Goal: Task Accomplishment & Management: Use online tool/utility

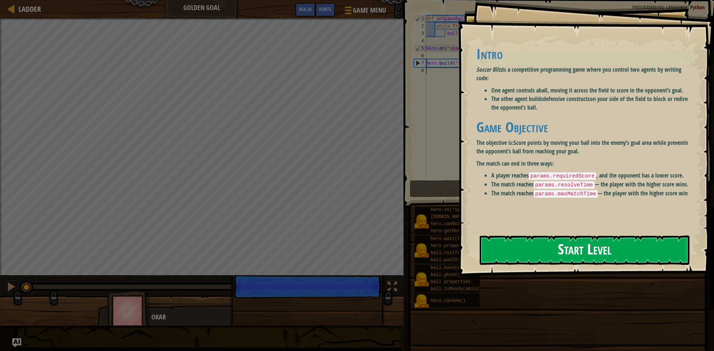
drag, startPoint x: 554, startPoint y: 241, endPoint x: 558, endPoint y: 239, distance: 4.5
click at [555, 240] on button "Start Level" at bounding box center [584, 250] width 210 height 29
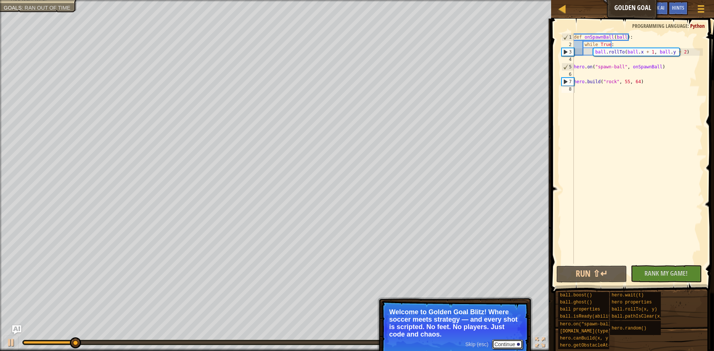
click at [504, 345] on button "Continue" at bounding box center [507, 345] width 31 height 10
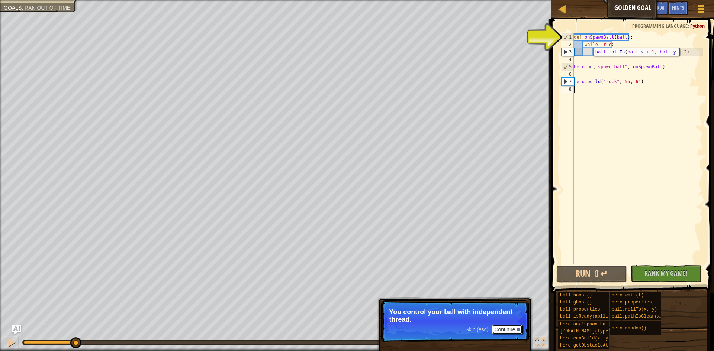
click at [501, 330] on button "Continue" at bounding box center [507, 330] width 31 height 10
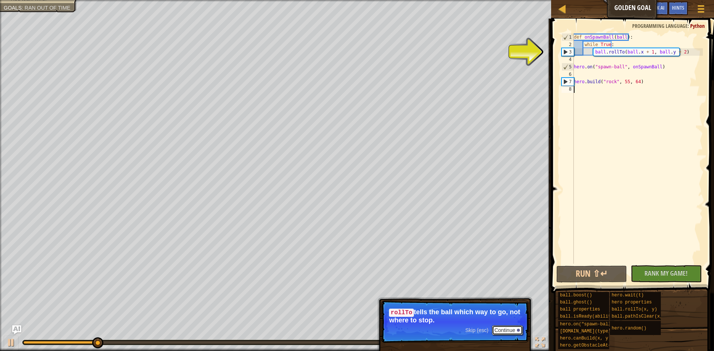
click at [495, 329] on button "Continue" at bounding box center [507, 331] width 31 height 10
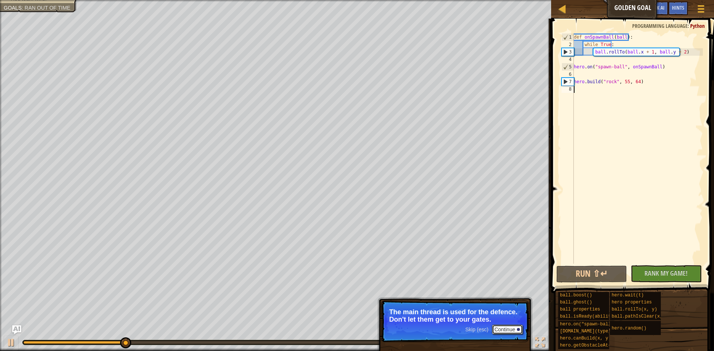
click at [498, 327] on button "Continue" at bounding box center [507, 330] width 31 height 10
click at [498, 327] on p "Skip (esc) Continue Read the hints/ documentation to learn more about the" at bounding box center [455, 322] width 148 height 42
click at [502, 333] on button "Continue" at bounding box center [507, 330] width 31 height 10
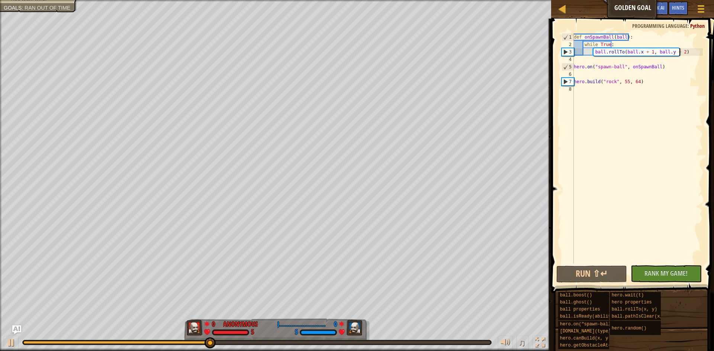
click at [684, 53] on div "def onSpawnBall ( ball ) : while True : ball . rollTo ( ball . x + 1 , ball . y…" at bounding box center [637, 155] width 130 height 245
click at [641, 51] on div "def onSpawnBall ( ball ) : while True : ball . rollTo ( ball . x + 1 , ball . y…" at bounding box center [637, 155] width 130 height 245
click at [645, 50] on div "def onSpawnBall ( ball ) : while True : ball . rollTo ( ball . x + 1 , ball . y…" at bounding box center [637, 155] width 130 height 245
click at [681, 52] on div "def onSpawnBall ( ball ) : while True : ball . rollTo ( ball . x + 135 , ball .…" at bounding box center [637, 155] width 130 height 245
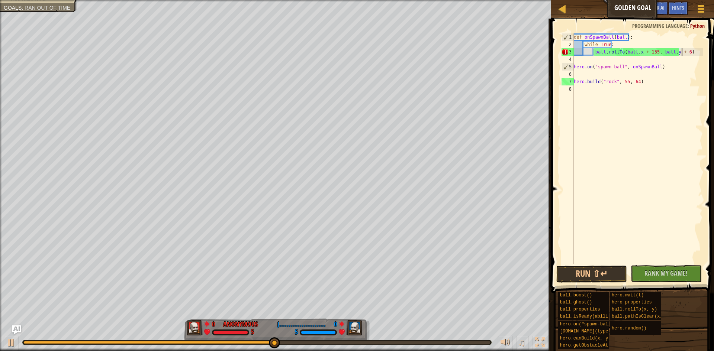
scroll to position [3, 9]
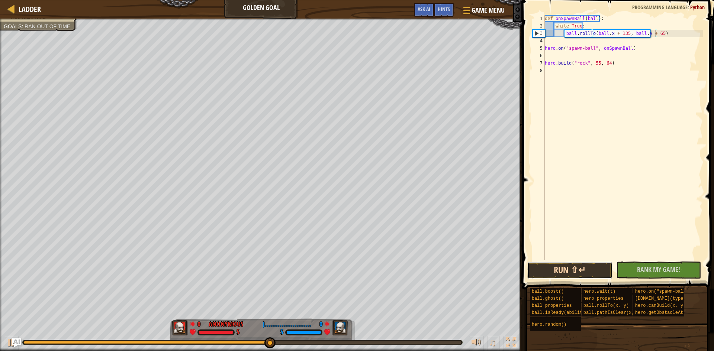
click at [604, 272] on button "Run ⇧↵" at bounding box center [569, 270] width 85 height 17
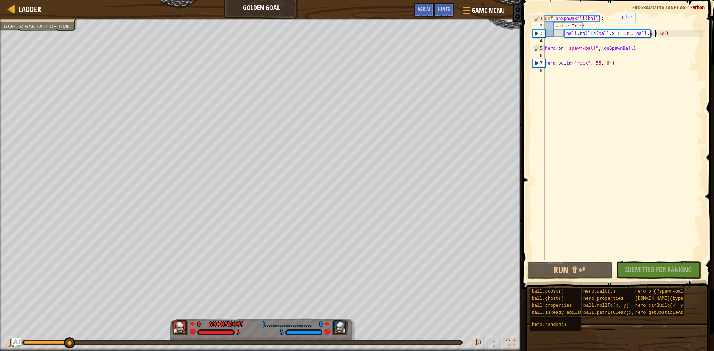
click at [613, 30] on div "def onSpawnBall ( ball ) : while True : ball . rollTo ( ball . x + 135 , ball .…" at bounding box center [622, 145] width 159 height 260
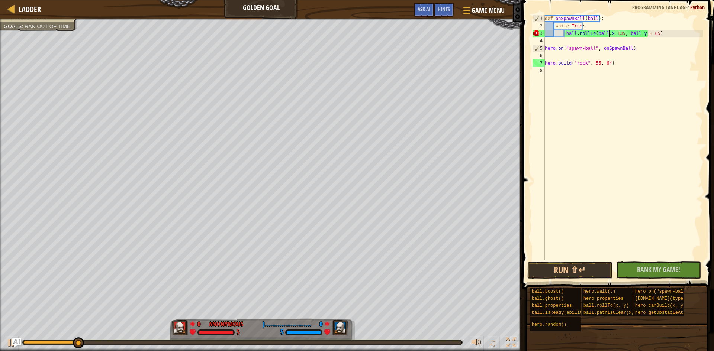
scroll to position [3, 9]
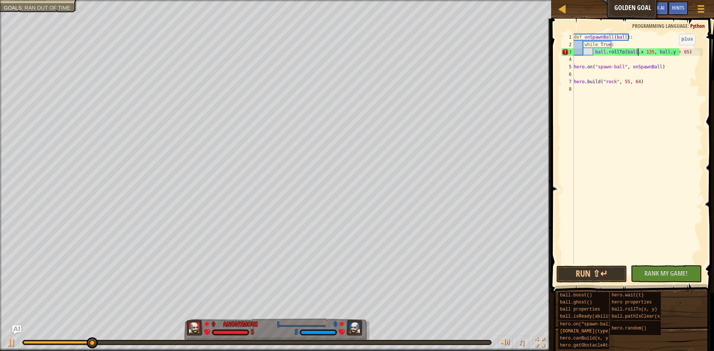
click at [672, 52] on div "def onSpawnBall ( ball ) : while True : ball . rollTo ( ball . x 135 , ball . y…" at bounding box center [637, 155] width 130 height 245
click at [664, 275] on span "Rank My Game!" at bounding box center [665, 273] width 43 height 9
click at [605, 260] on div "ball.rollTo(ball.x 135, ball.y 65) 1 2 3 4 5 6 7 8 def onSpawnBall ( ball ) : w…" at bounding box center [631, 170] width 165 height 297
click at [605, 271] on button "Run ⇧↵" at bounding box center [591, 274] width 71 height 17
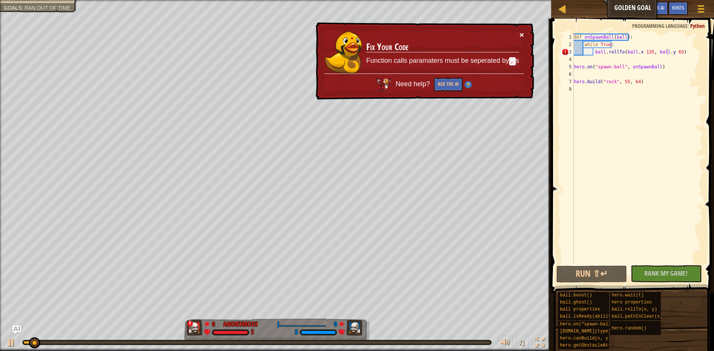
drag, startPoint x: 518, startPoint y: 30, endPoint x: 520, endPoint y: 38, distance: 8.0
click at [518, 32] on div "× Fix Your Code Function calls paramaters must be seperated by , s Need help? A…" at bounding box center [424, 61] width 220 height 78
click at [520, 38] on button "×" at bounding box center [521, 36] width 4 height 8
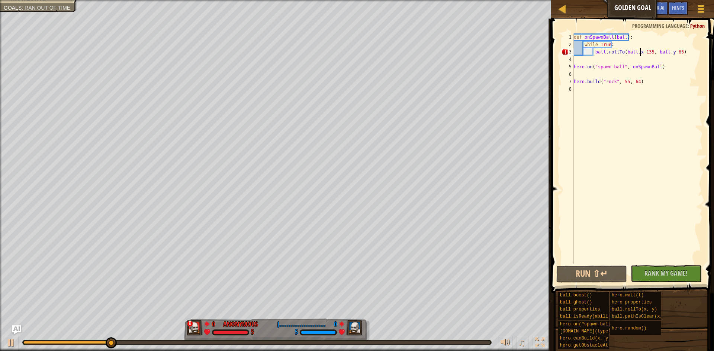
click at [640, 53] on div "def onSpawnBall ( ball ) : while True : ball . rollTo ( ball . x 135 , ball . y…" at bounding box center [637, 155] width 130 height 245
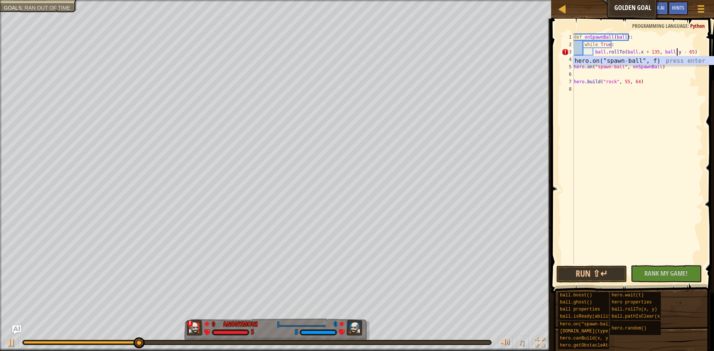
scroll to position [3, 9]
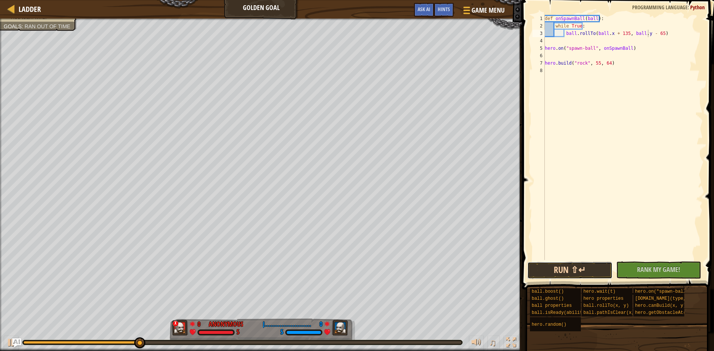
click at [577, 266] on button "Run ⇧↵" at bounding box center [569, 270] width 85 height 17
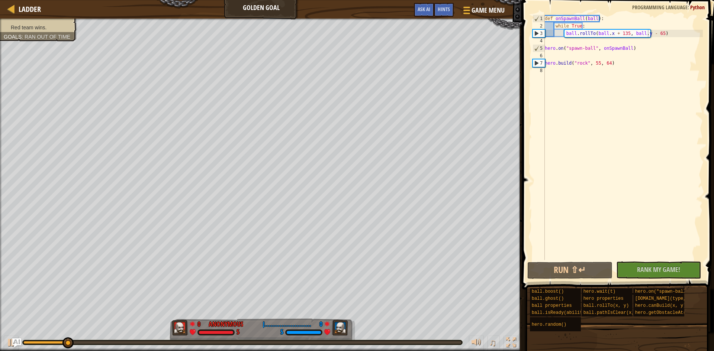
click at [66, 20] on div "Red team wins. Goals : Ran out of time" at bounding box center [33, 28] width 85 height 28
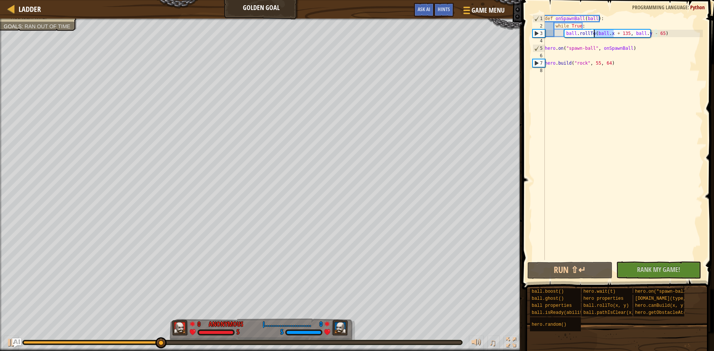
drag, startPoint x: 614, startPoint y: 34, endPoint x: 594, endPoint y: 31, distance: 20.7
click at [594, 31] on div "def onSpawnBall ( ball ) : while True : ball . rollTo ( ball . x + 135 , ball .…" at bounding box center [622, 145] width 159 height 260
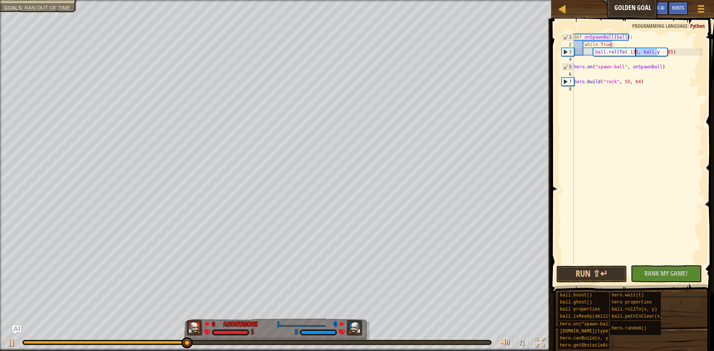
drag, startPoint x: 644, startPoint y: 49, endPoint x: 635, endPoint y: 49, distance: 9.3
click at [635, 49] on div "def onSpawnBall ( ball ) : while True : ball . rollTo ( 135 , ball . y - 65 ) h…" at bounding box center [637, 155] width 130 height 245
click at [595, 277] on button "Run ⇧↵" at bounding box center [591, 274] width 71 height 17
click at [631, 52] on div "def onSpawnBall ( ball ) : while True : ball . rollTo ( 135 , 65 ) hero . on ( …" at bounding box center [637, 155] width 130 height 245
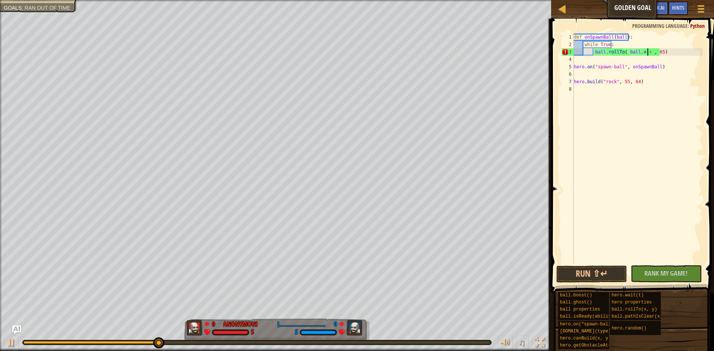
scroll to position [3, 7]
paste textarea "ball.x + 50"
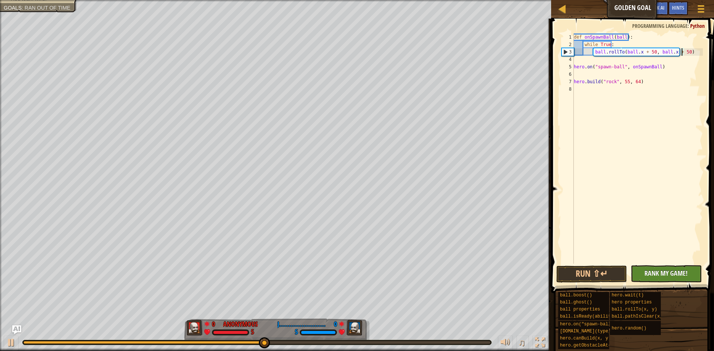
type textarea "ball.rollTo(ball.x + 50, ball.x + 50)"
click at [661, 274] on span "Rank My Game!" at bounding box center [665, 273] width 43 height 9
click at [620, 273] on button "Run ⇧↵" at bounding box center [591, 274] width 71 height 17
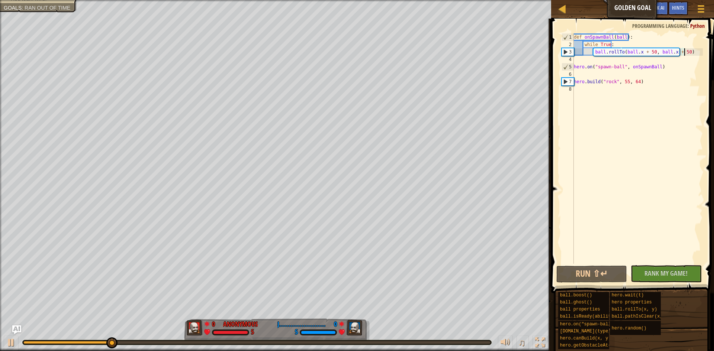
click at [685, 49] on div "def onSpawnBall ( ball ) : while True : ball . rollTo ( ball . x + 50 , ball . …" at bounding box center [637, 155] width 130 height 245
drag, startPoint x: 594, startPoint y: 53, endPoint x: 685, endPoint y: 53, distance: 91.4
click at [685, 53] on div "def onSpawnBall ( ball ) : while True : ball . rollTo ( ball . x + 50 , ball . …" at bounding box center [637, 155] width 130 height 245
click at [685, 53] on div "def onSpawnBall ( ball ) : while True : ball . rollTo ( ball . x + 50 , ball . …" at bounding box center [637, 148] width 130 height 230
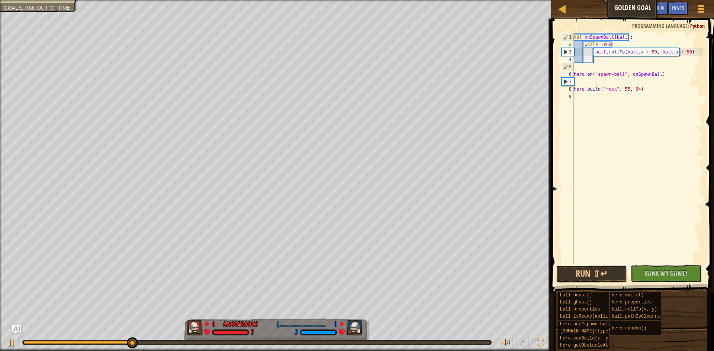
paste textarea "ball.rollTo(ball.x + 50, ball.x + 50)"
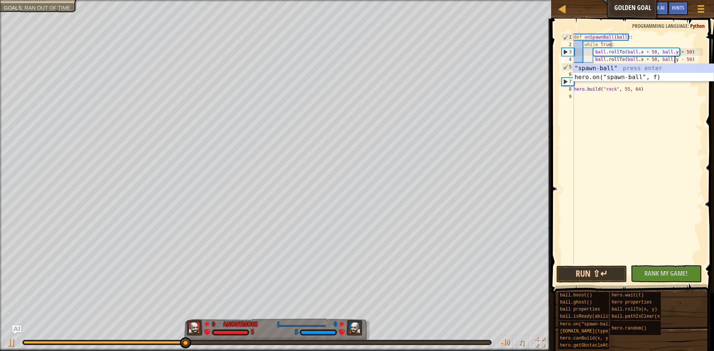
type textarea "ball.rollTo(ball.x + 50, ball.y - 50)"
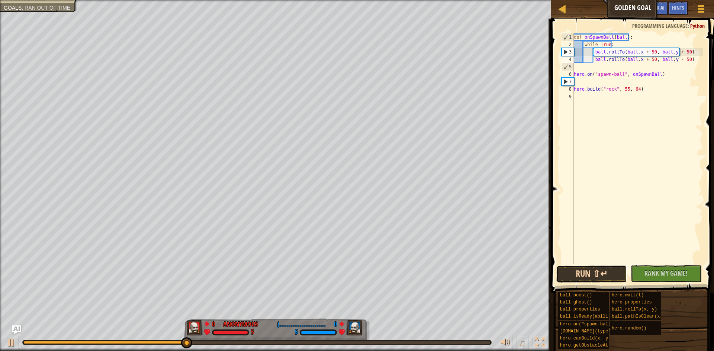
click at [573, 274] on button "Run ⇧↵" at bounding box center [591, 274] width 71 height 17
click at [588, 94] on div "def onSpawnBall ( ball ) : while True : ball . rollTo ( ball . x + 50 , ball . …" at bounding box center [637, 155] width 130 height 245
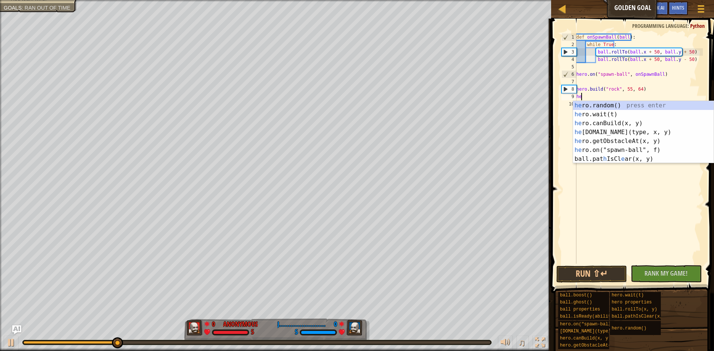
type textarea "her"
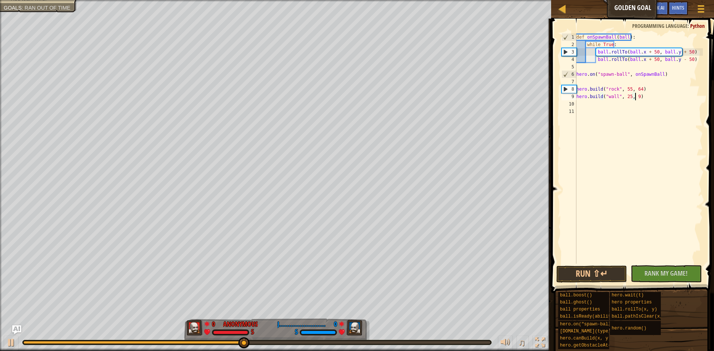
scroll to position [3, 5]
click at [557, 280] on button "Run ⇧↵" at bounding box center [591, 274] width 71 height 17
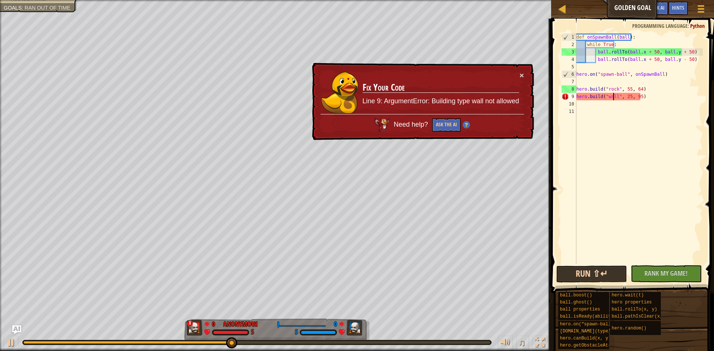
type textarea "[DOMAIN_NAME]("rock", 55, 64)"
type textarea "[DOMAIN_NAME]("wall", 25, 95)"
drag, startPoint x: 615, startPoint y: 97, endPoint x: 605, endPoint y: 97, distance: 10.8
click at [605, 97] on div "def onSpawnBall ( ball ) : while True : ball . rollTo ( ball . x + 50 , ball . …" at bounding box center [639, 155] width 128 height 245
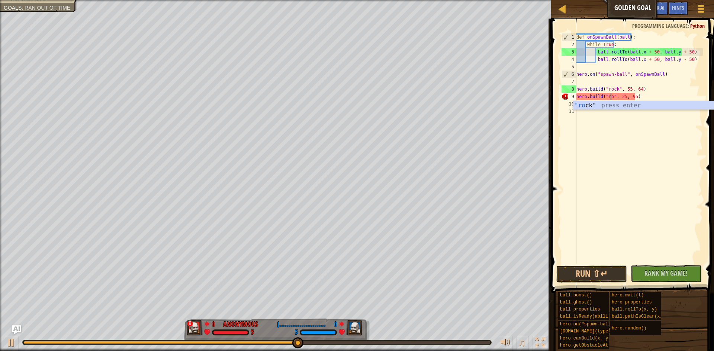
scroll to position [3, 3]
type textarea "[DOMAIN_NAME]("rock", 25, 95)"
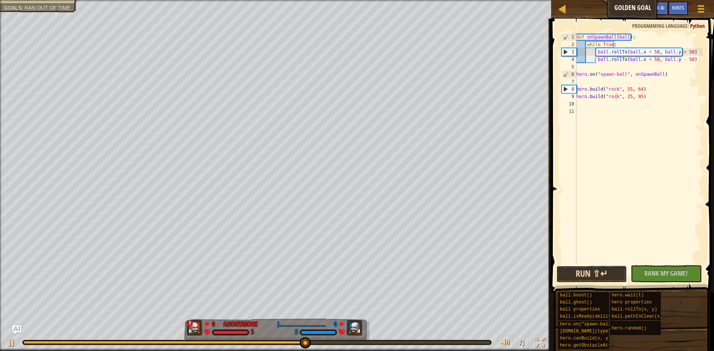
click at [573, 270] on button "Run ⇧↵" at bounding box center [591, 274] width 71 height 17
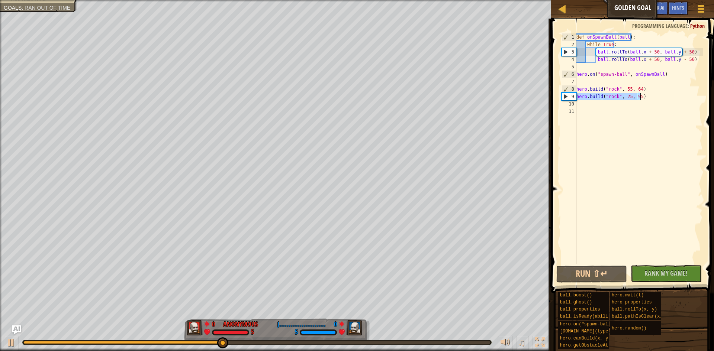
drag, startPoint x: 576, startPoint y: 96, endPoint x: 640, endPoint y: 98, distance: 63.6
click at [640, 98] on div "def onSpawnBall ( ball ) : while True : ball . rollTo ( ball . x + 50 , ball . …" at bounding box center [639, 155] width 128 height 245
click at [646, 96] on div "def onSpawnBall ( ball ) : while True : ball . rollTo ( ball . x + 50 , ball . …" at bounding box center [639, 148] width 128 height 230
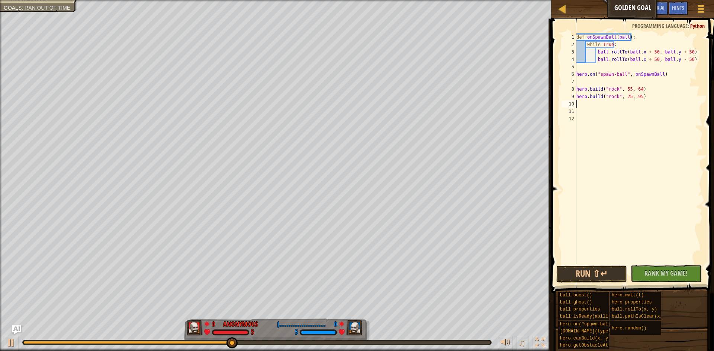
paste textarea "[DOMAIN_NAME]("rock", 25, 95)"
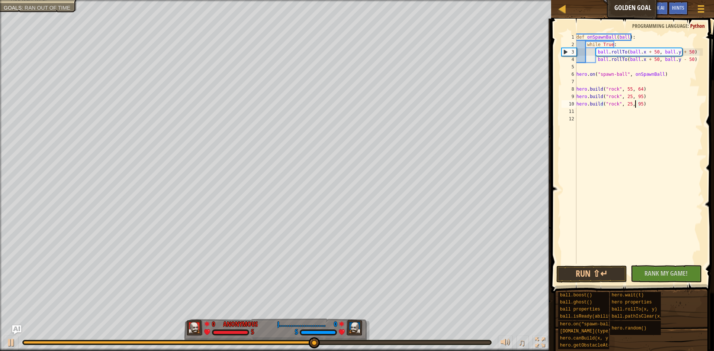
click at [634, 104] on div "def onSpawnBall ( ball ) : while True : ball . rollTo ( ball . x + 50 , ball . …" at bounding box center [639, 155] width 128 height 245
type textarea "[DOMAIN_NAME]("hole", 25, 105)"
click at [619, 278] on button "Run ⇧↵" at bounding box center [591, 274] width 71 height 17
